Goal: Task Accomplishment & Management: Manage account settings

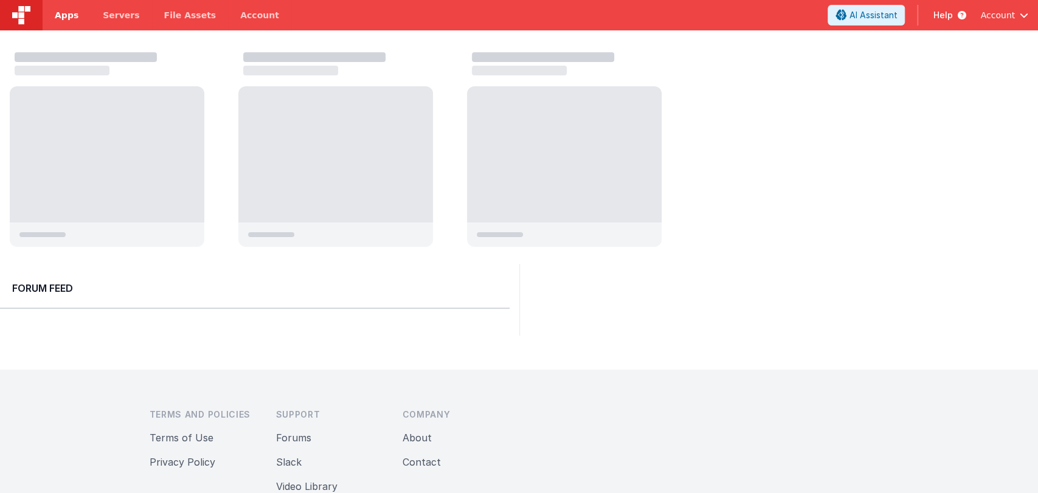
click at [72, 15] on span "Apps" at bounding box center [67, 15] width 24 height 12
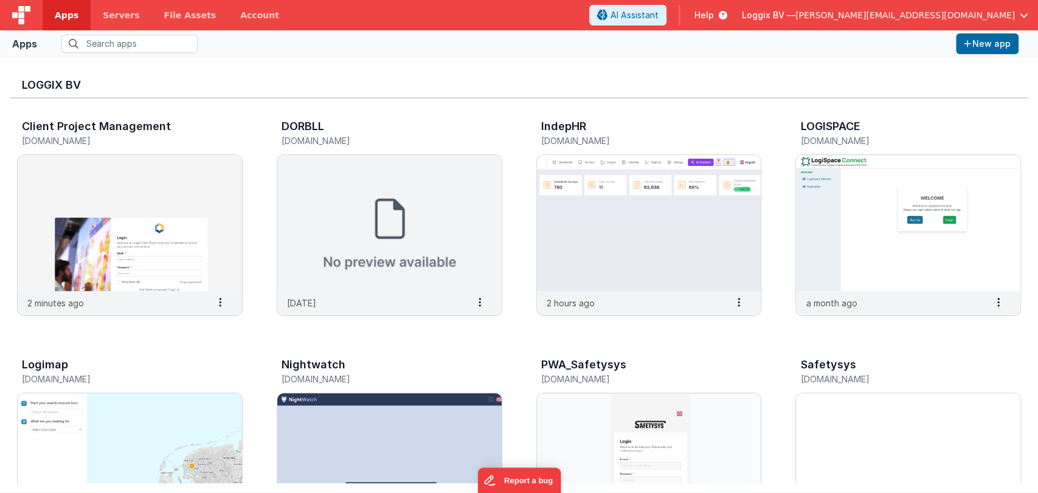
click at [1006, 9] on span "[PERSON_NAME][EMAIL_ADDRESS][DOMAIN_NAME]" at bounding box center [904, 15] width 219 height 12
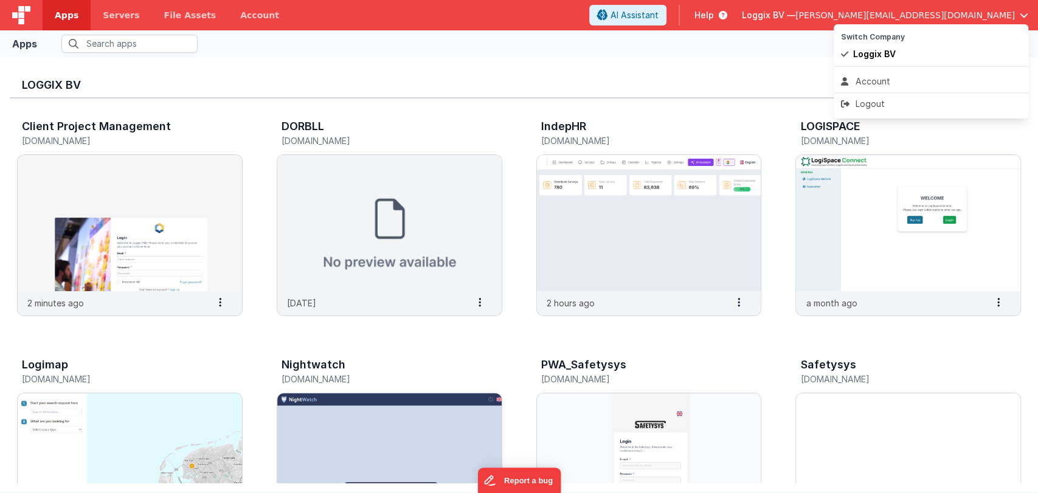
click at [778, 60] on button at bounding box center [519, 246] width 1038 height 493
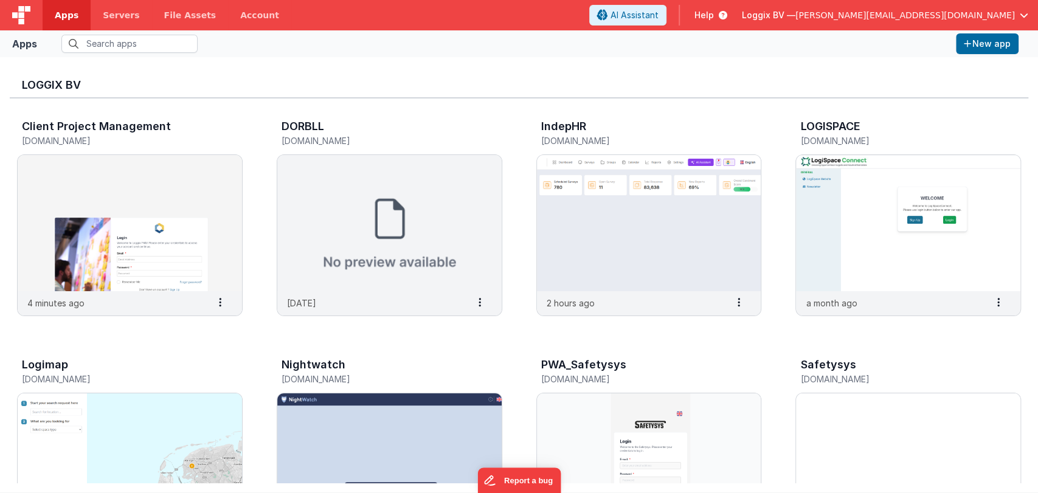
click at [987, 7] on div "Loggix BV — [PERSON_NAME][EMAIL_ADDRESS][DOMAIN_NAME]" at bounding box center [885, 15] width 286 height 21
click at [1006, 9] on span "[PERSON_NAME][EMAIL_ADDRESS][DOMAIN_NAME]" at bounding box center [904, 15] width 219 height 12
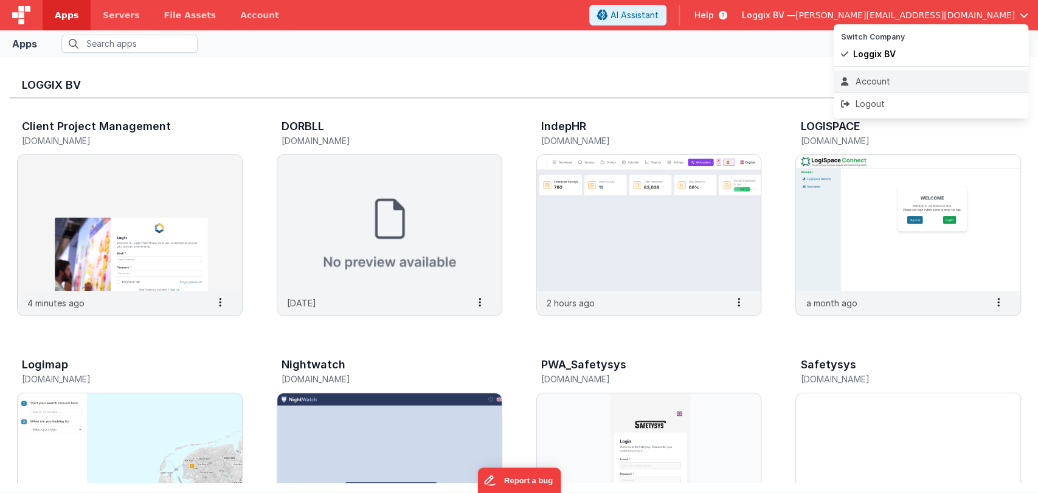
click at [868, 79] on div "Account" at bounding box center [931, 81] width 180 height 12
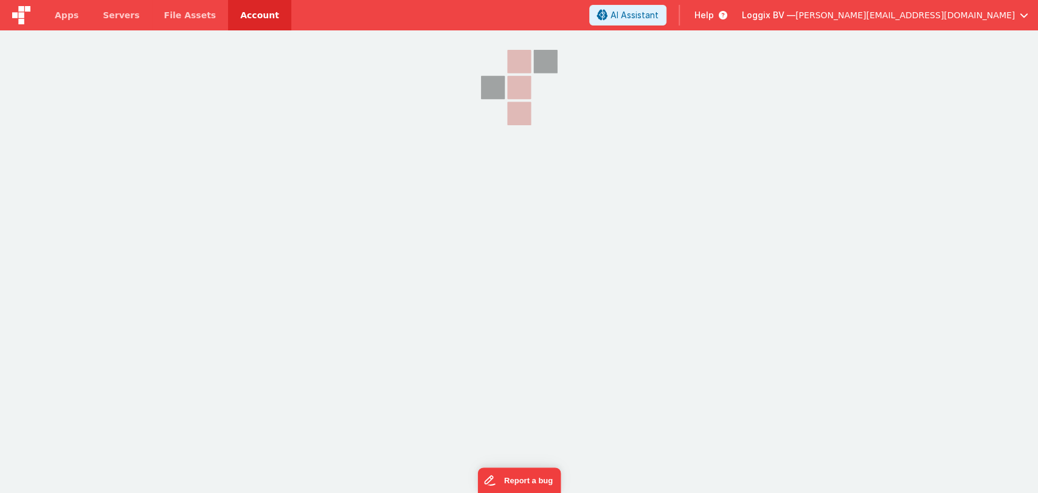
click at [1009, 13] on span "[PERSON_NAME][EMAIL_ADDRESS][DOMAIN_NAME]" at bounding box center [904, 15] width 219 height 12
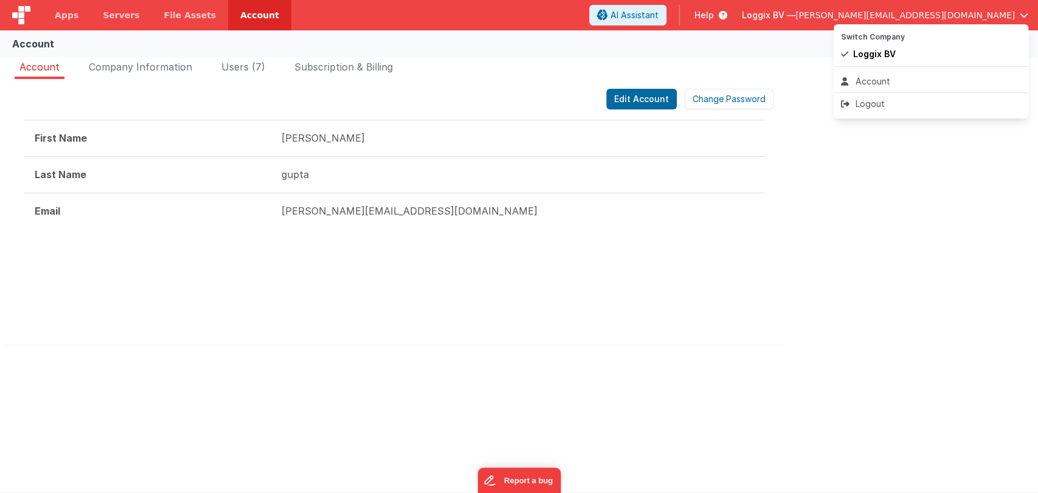
drag, startPoint x: 863, startPoint y: 105, endPoint x: 795, endPoint y: 50, distance: 88.2
click at [795, 26] on div "Loggix BV — [PERSON_NAME][EMAIL_ADDRESS][DOMAIN_NAME] Switch Company Loggix BV …" at bounding box center [885, 15] width 286 height 21
click at [795, 50] on button at bounding box center [519, 246] width 1038 height 493
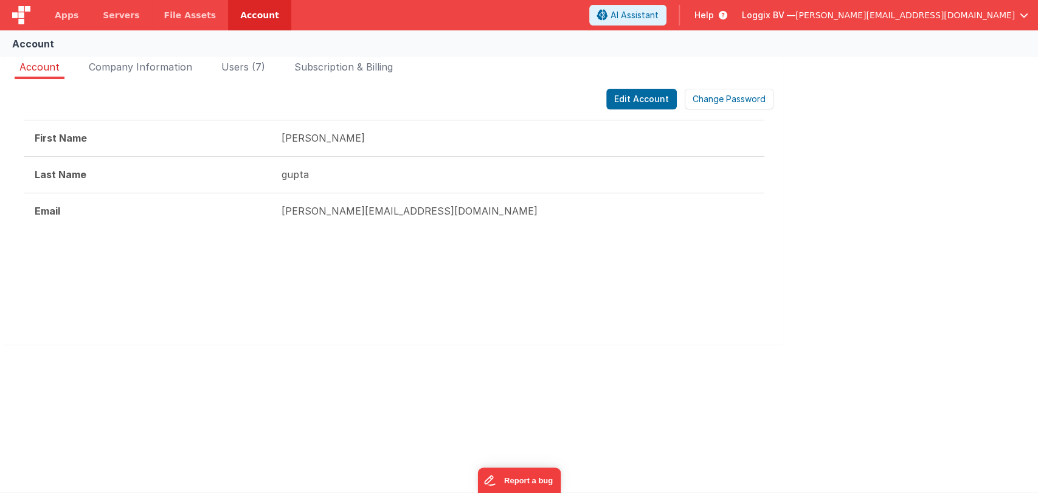
click at [973, 8] on div "Loggix BV — [PERSON_NAME][EMAIL_ADDRESS][DOMAIN_NAME]" at bounding box center [885, 15] width 286 height 21
click at [979, 19] on span "[PERSON_NAME][EMAIL_ADDRESS][DOMAIN_NAME]" at bounding box center [904, 15] width 219 height 12
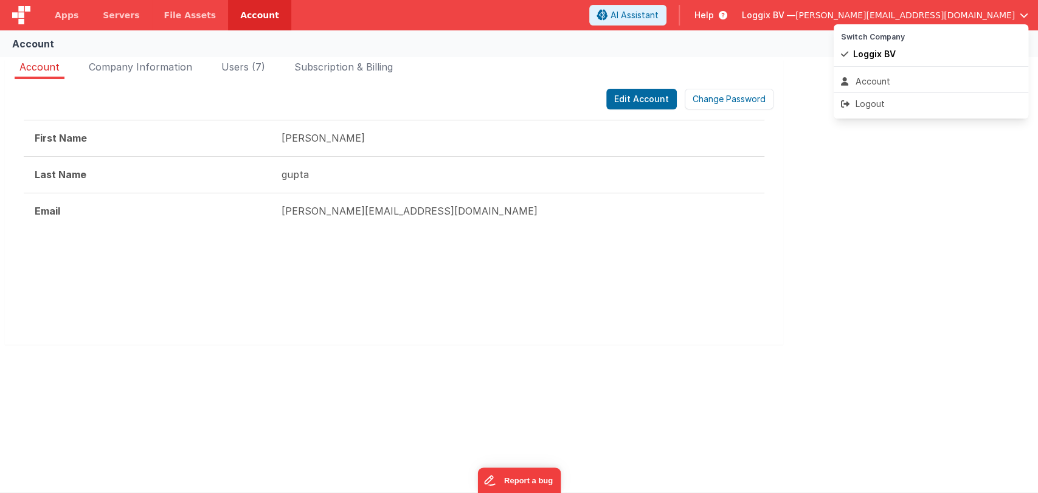
click at [815, 69] on button at bounding box center [519, 246] width 1038 height 493
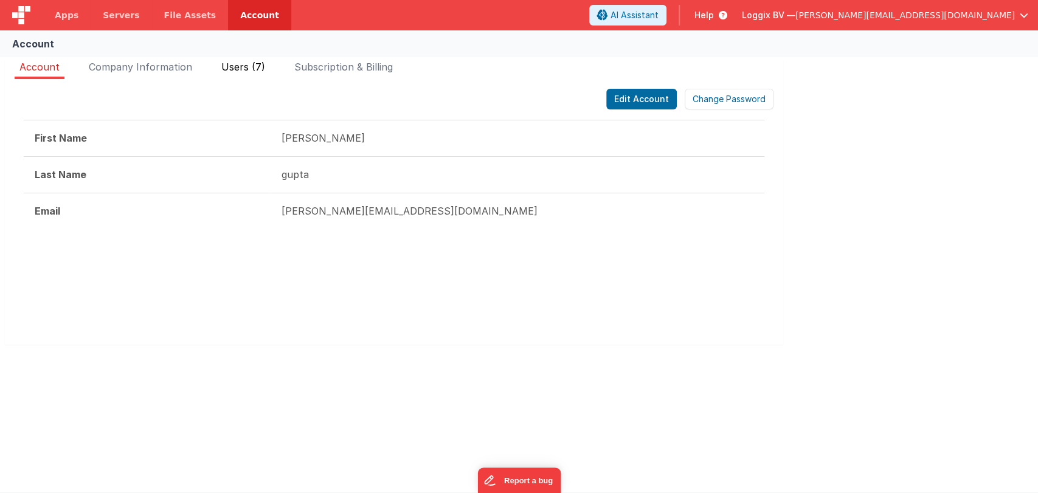
click at [237, 64] on span "Users (7)" at bounding box center [243, 67] width 44 height 12
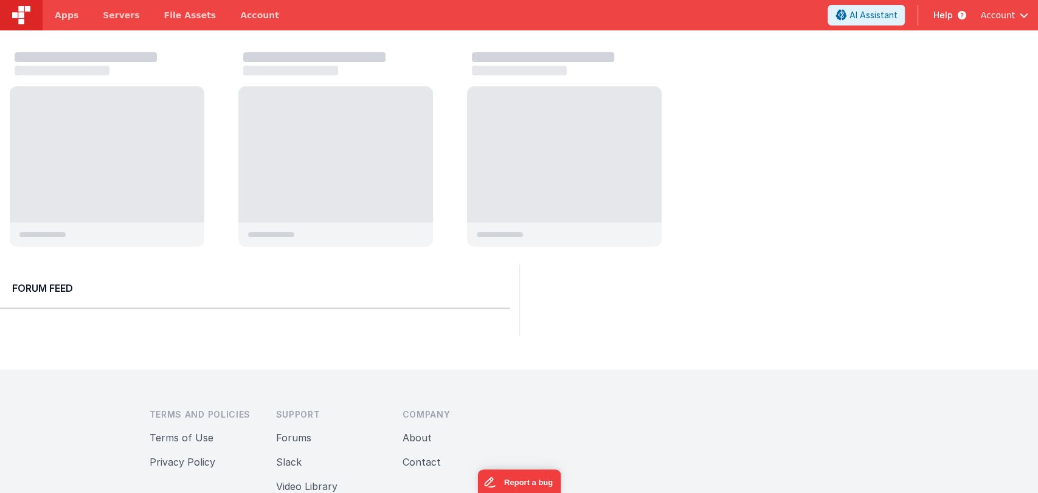
click at [1017, 18] on button "Account" at bounding box center [1004, 15] width 48 height 12
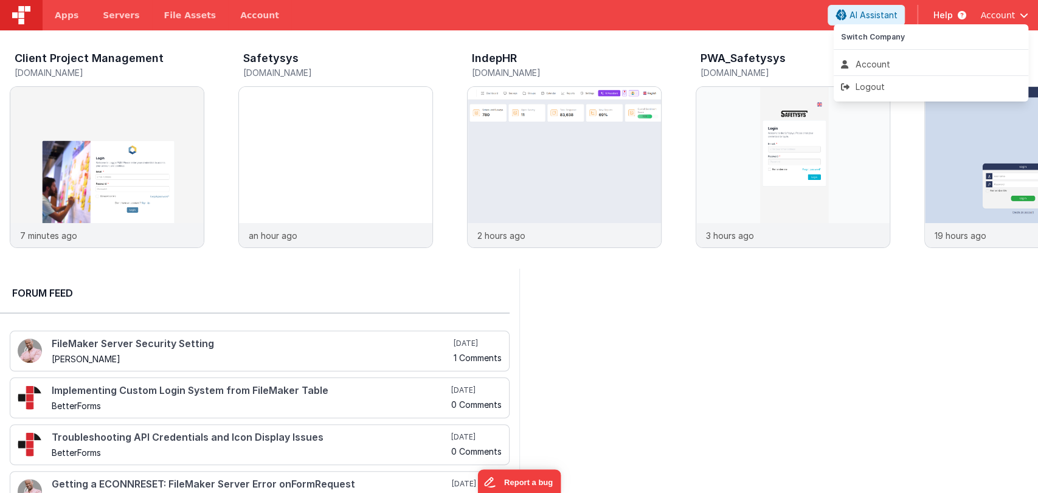
click at [854, 295] on button at bounding box center [519, 246] width 1038 height 493
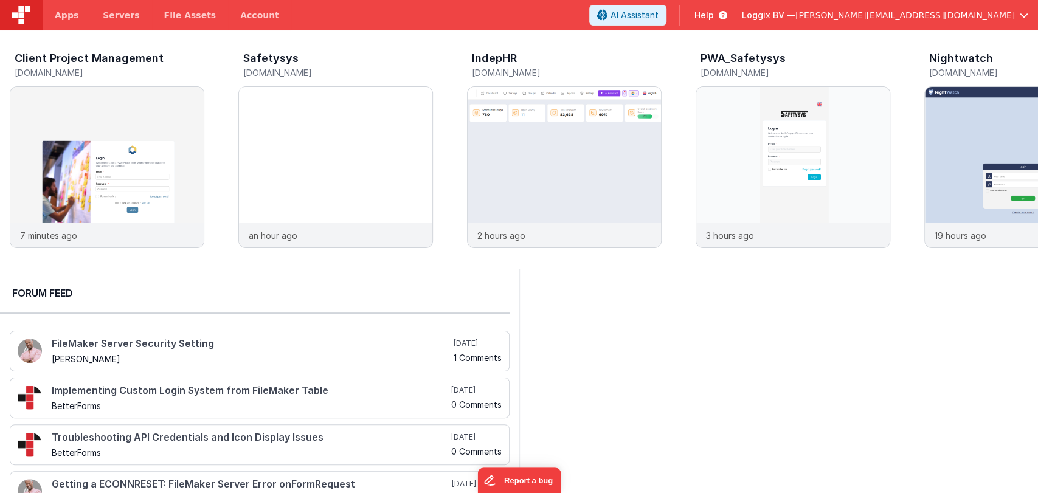
click at [978, 26] on header "Apps Servers File Assets Account Some FUTURE Slot AI Assistant Help Loggix BV —…" at bounding box center [519, 15] width 1038 height 30
click at [980, 18] on span "[PERSON_NAME][EMAIL_ADDRESS][DOMAIN_NAME]" at bounding box center [904, 15] width 219 height 12
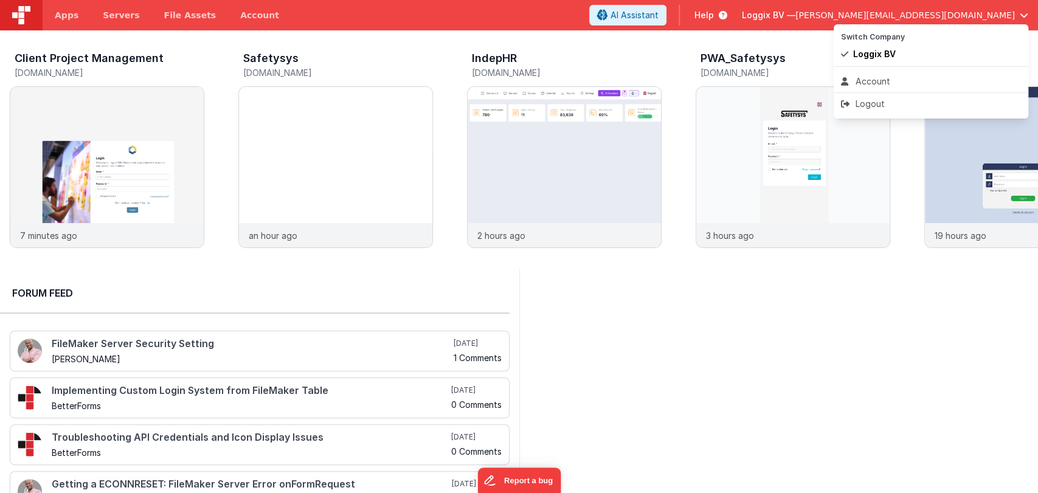
click at [842, 328] on button at bounding box center [519, 246] width 1038 height 493
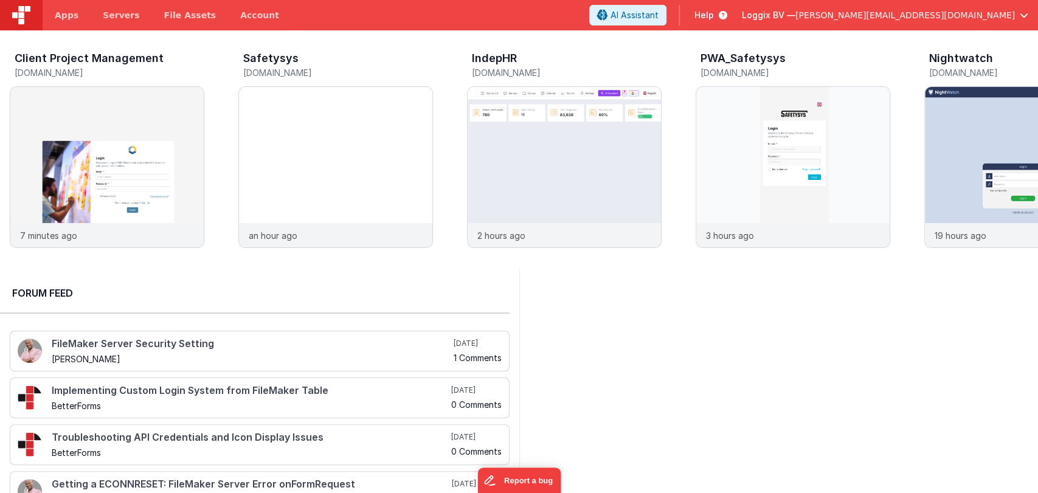
click at [997, 16] on span "[PERSON_NAME][EMAIL_ADDRESS][DOMAIN_NAME]" at bounding box center [904, 15] width 219 height 12
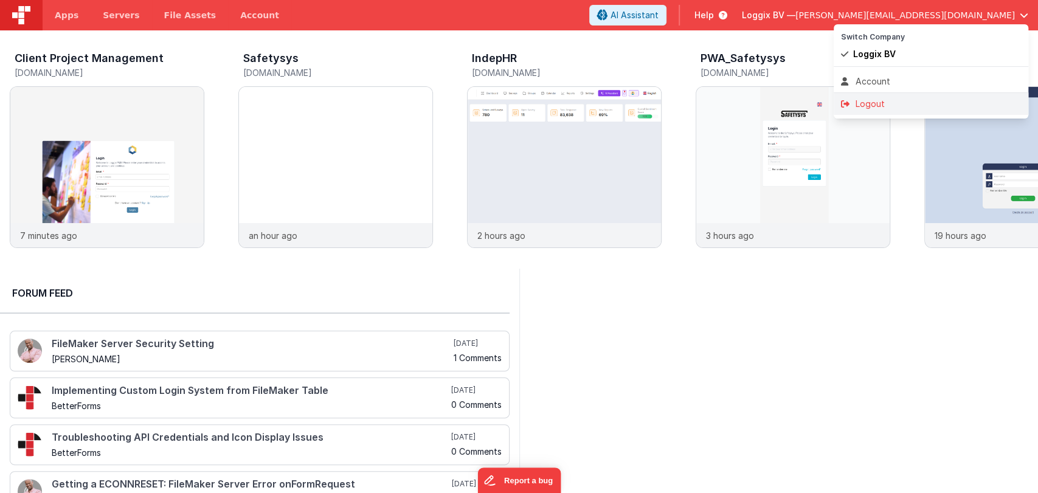
click at [864, 101] on div "Logout" at bounding box center [931, 104] width 180 height 12
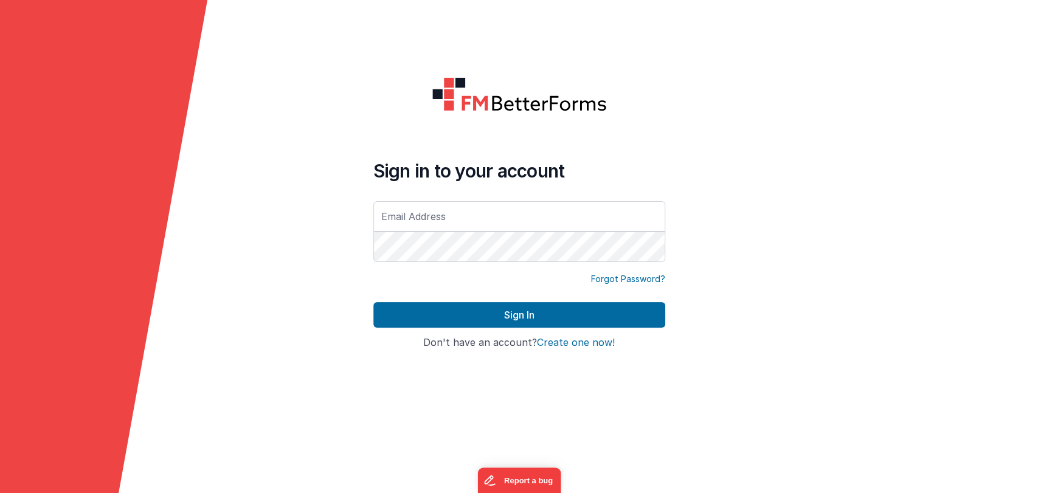
type input "[PERSON_NAME][EMAIL_ADDRESS][DOMAIN_NAME]"
click at [477, 217] on input "[PERSON_NAME][EMAIL_ADDRESS][DOMAIN_NAME]" at bounding box center [519, 216] width 292 height 30
type input "[PERSON_NAME]"
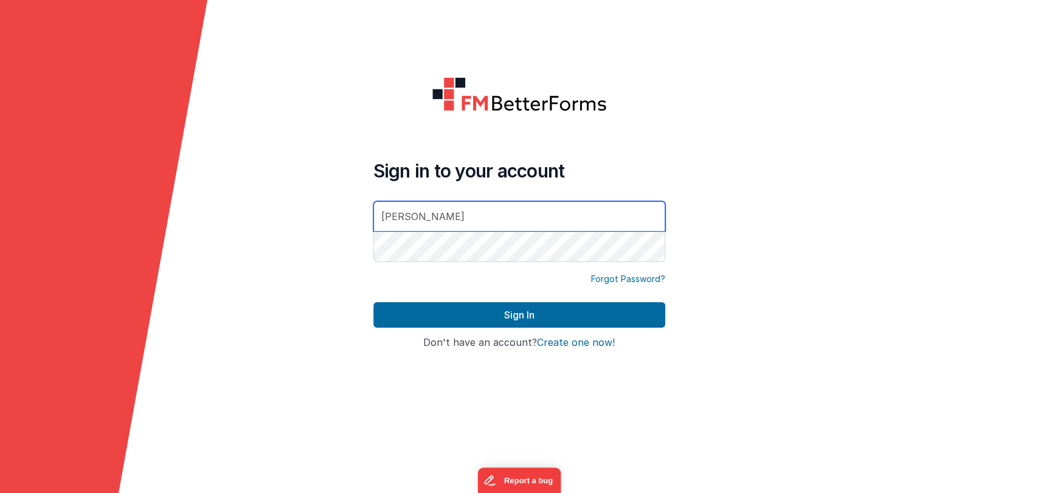
click at [449, 207] on input "[PERSON_NAME]" at bounding box center [519, 216] width 292 height 30
paste input "[PERSON_NAME][EMAIL_ADDRESS][DOMAIN_NAME]"
type input "[PERSON_NAME][EMAIL_ADDRESS][DOMAIN_NAME]"
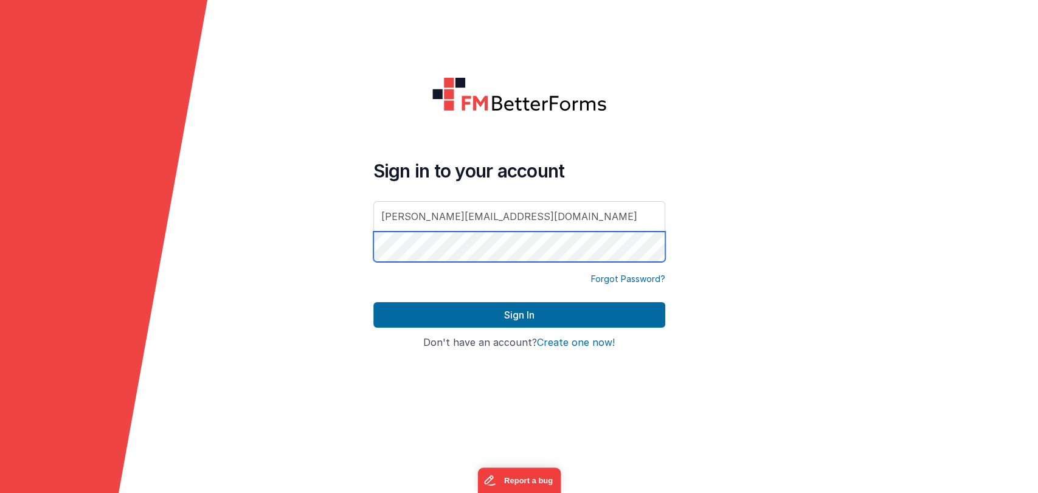
click at [373, 302] on button "Sign In" at bounding box center [519, 315] width 292 height 26
